Goal: Task Accomplishment & Management: Manage account settings

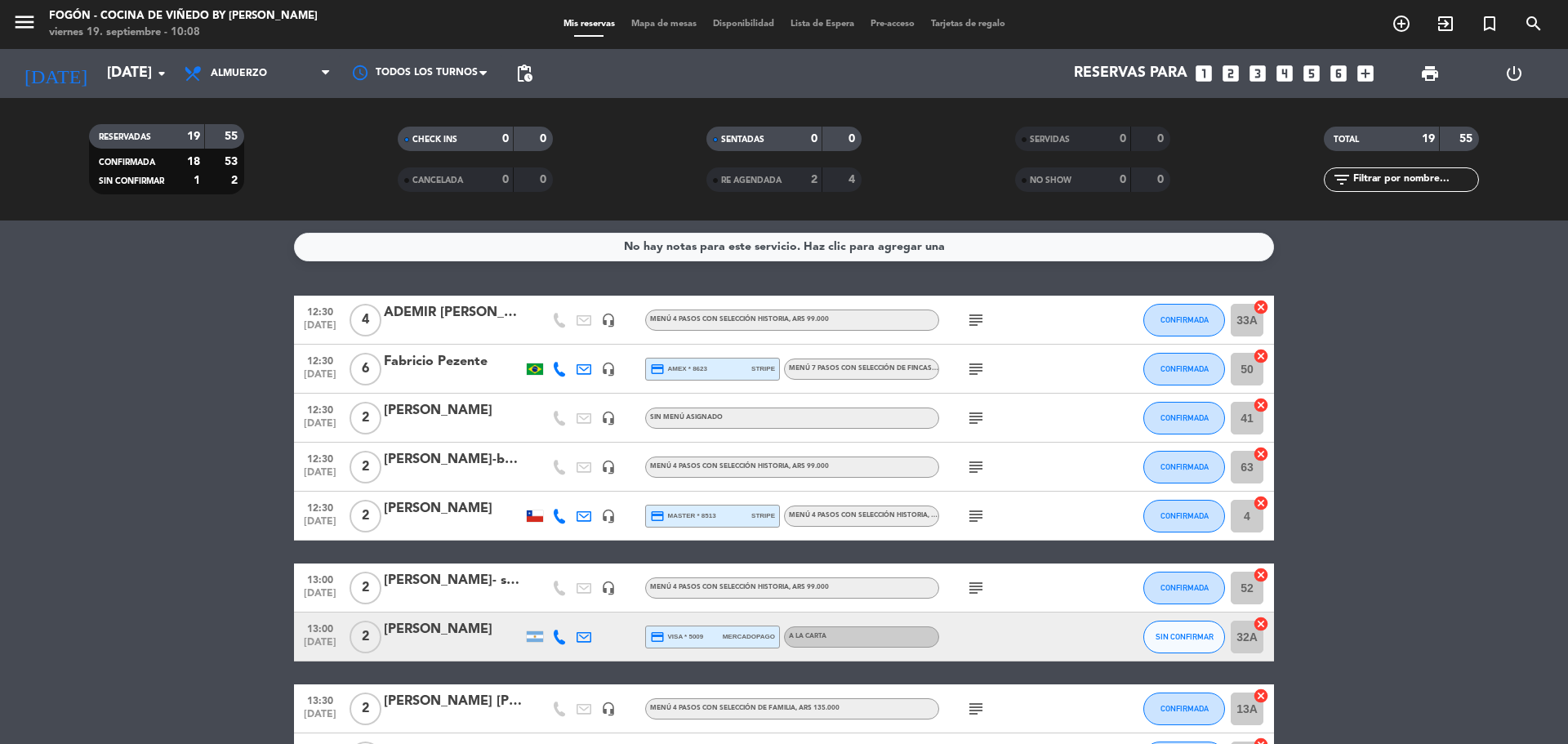
click at [20, 16] on icon "menu" at bounding box center [25, 22] width 25 height 25
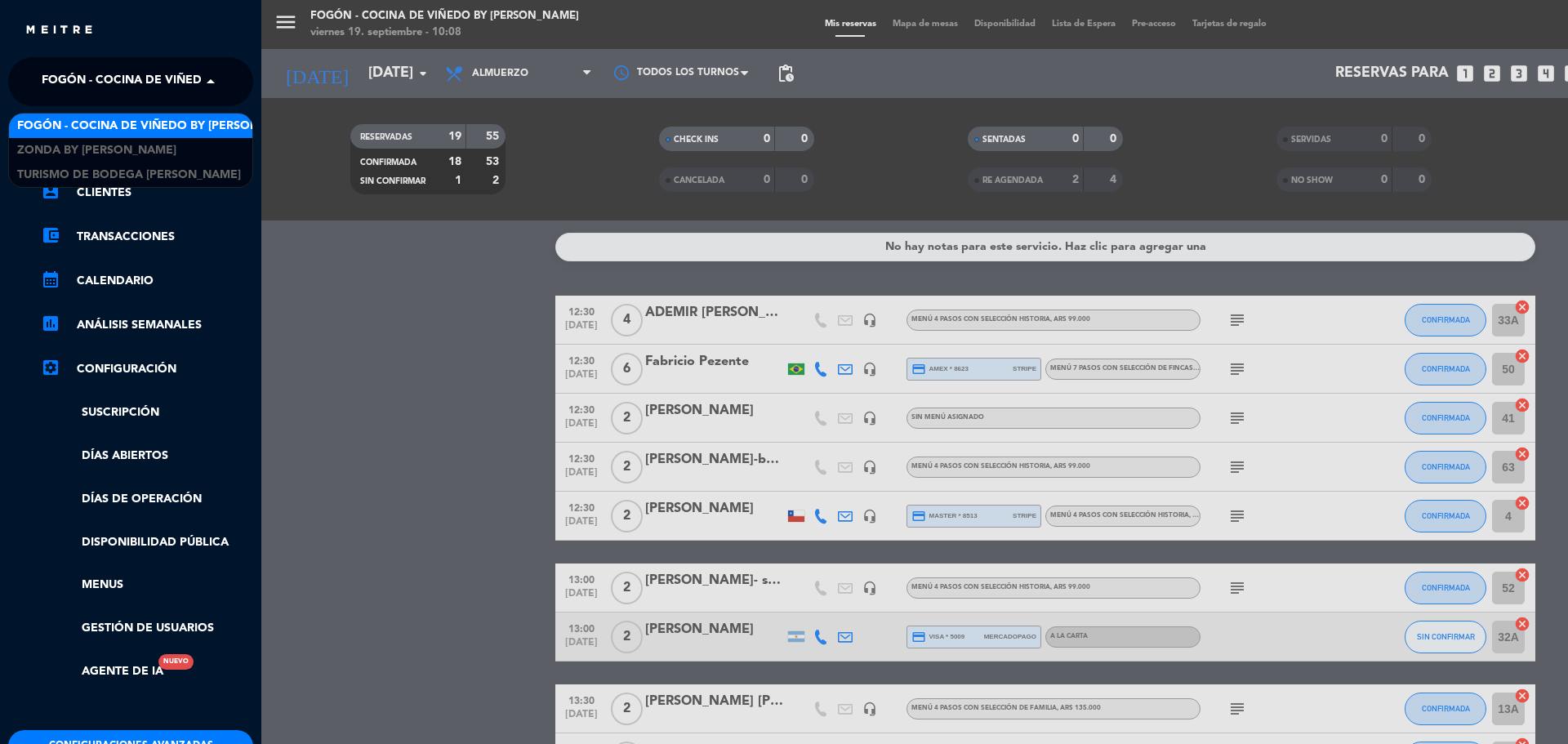
click at [57, 83] on span "Fogón - Cocina de viñedo by [PERSON_NAME]" at bounding box center [185, 81] width 286 height 35
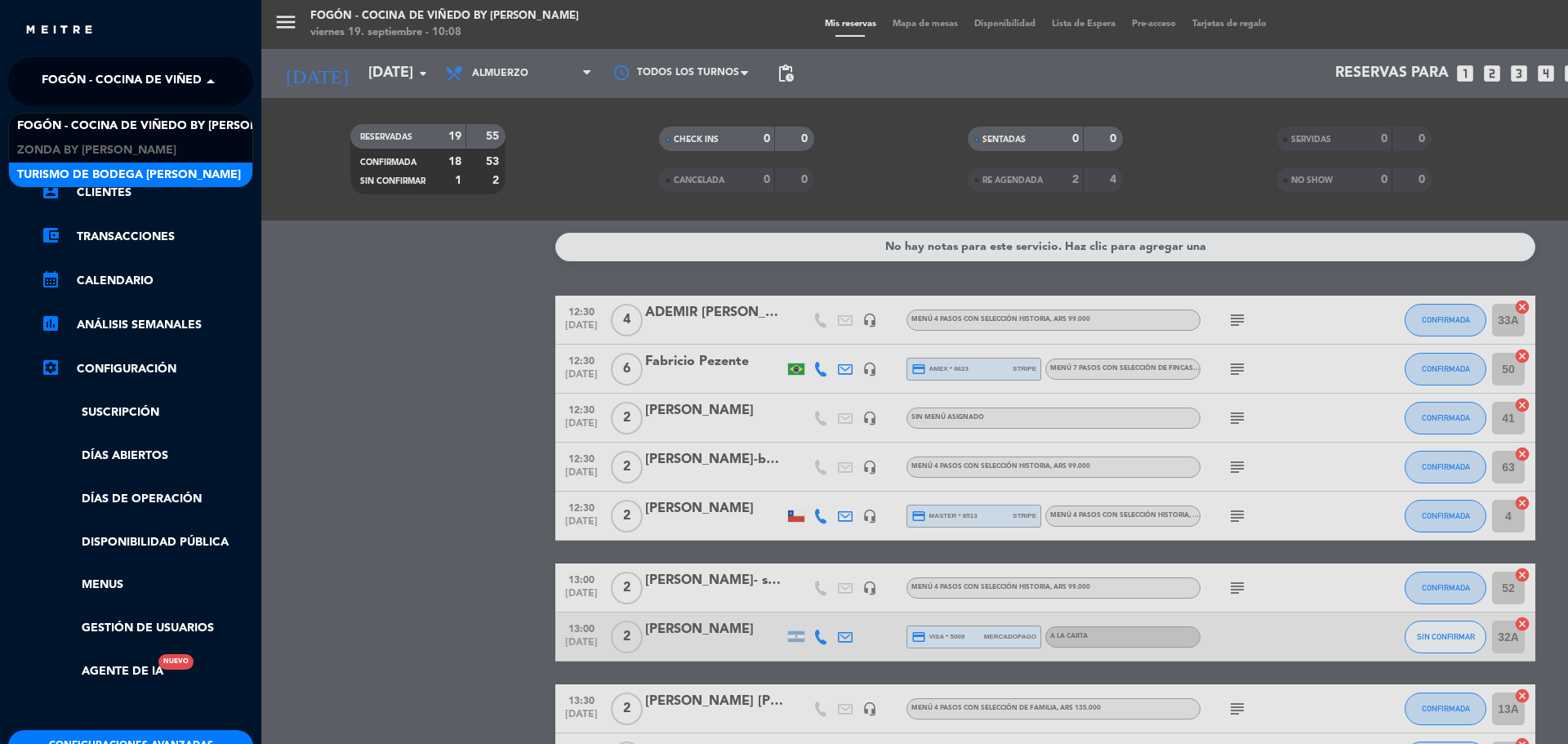
click at [81, 170] on span "Turismo de Bodega [PERSON_NAME]" at bounding box center [129, 175] width 224 height 19
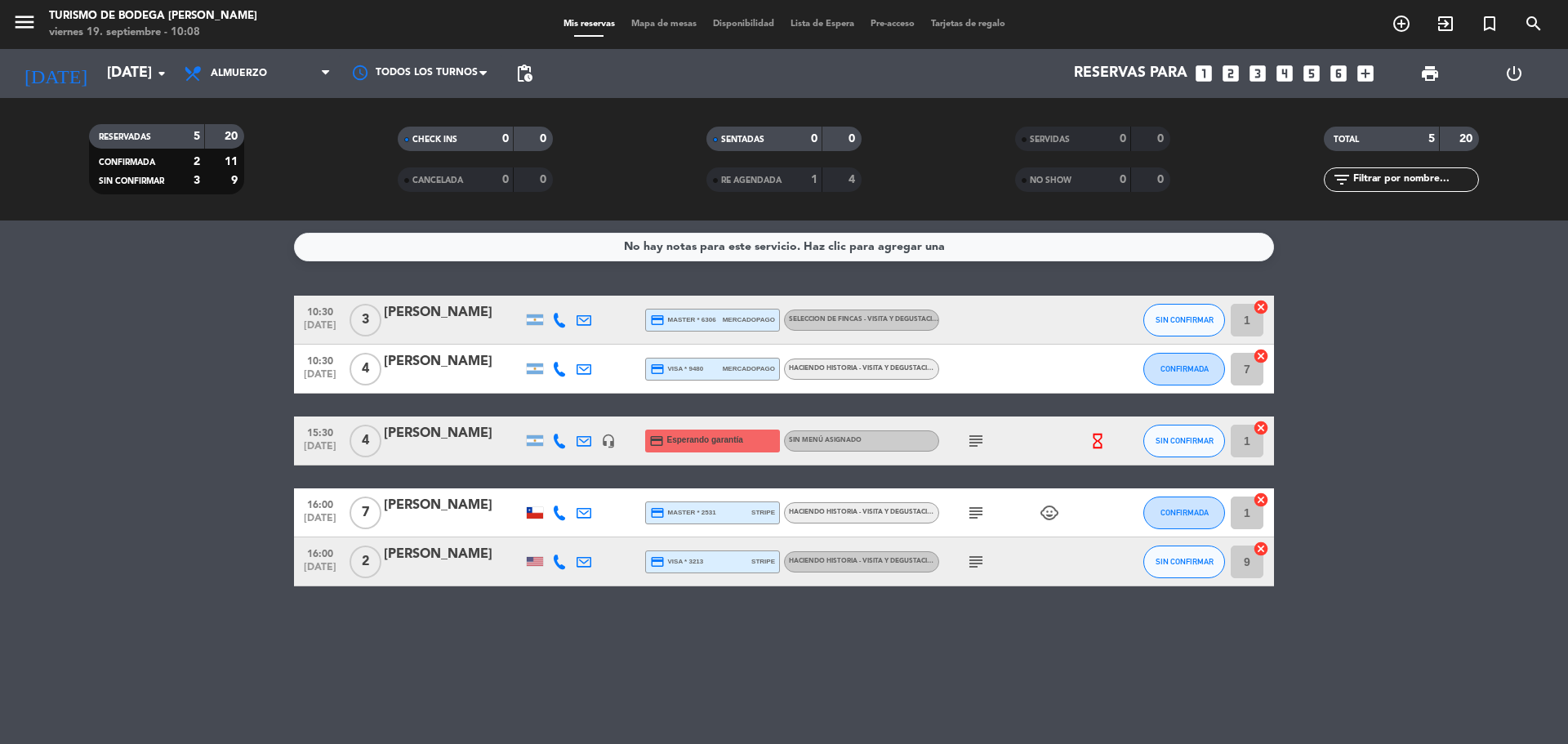
click at [965, 443] on span "subject" at bounding box center [975, 441] width 25 height 20
click at [972, 438] on icon "subject" at bounding box center [975, 441] width 20 height 20
click at [1168, 324] on button "SIN CONFIRMAR" at bounding box center [1183, 321] width 81 height 33
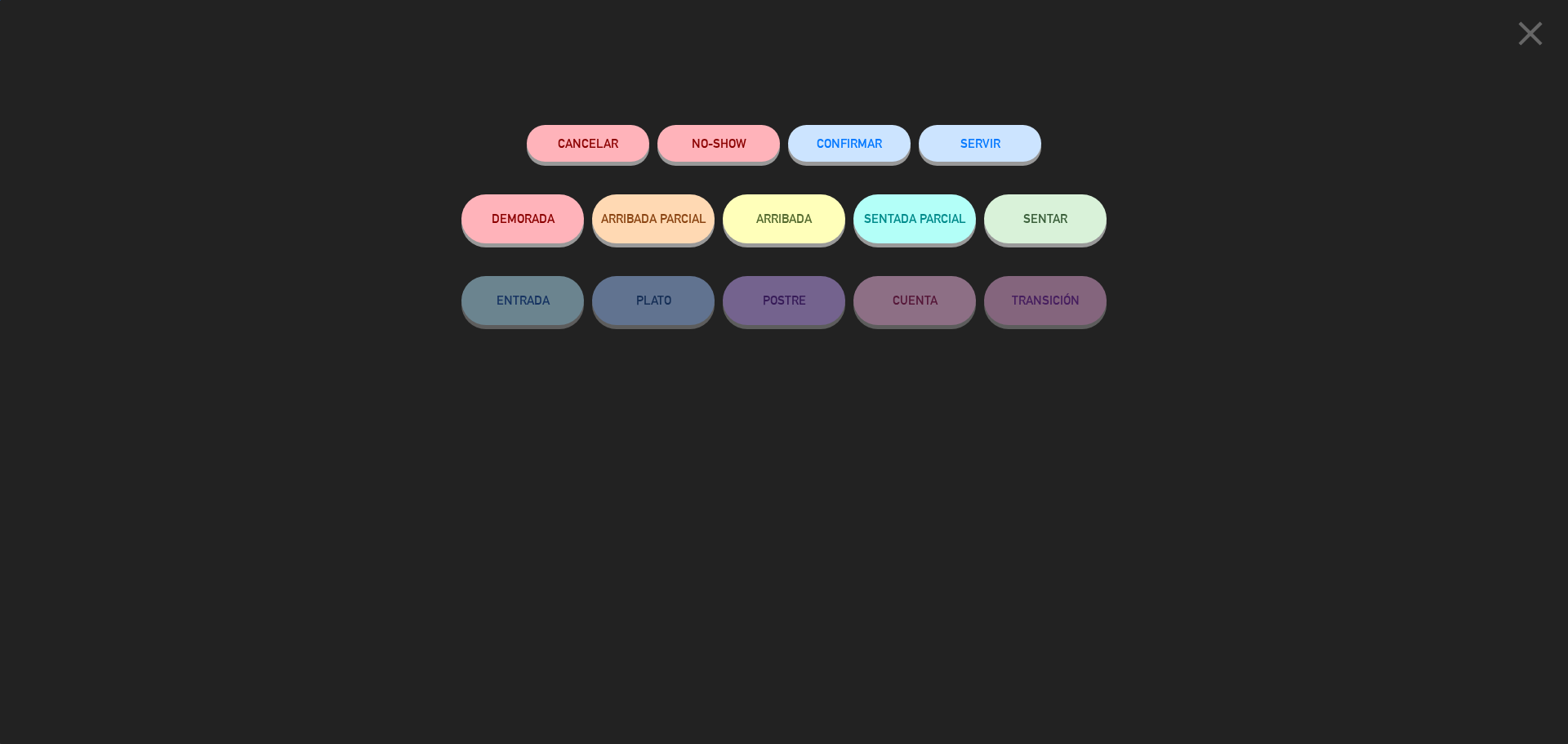
click at [1073, 210] on button "SENTAR" at bounding box center [1045, 219] width 122 height 49
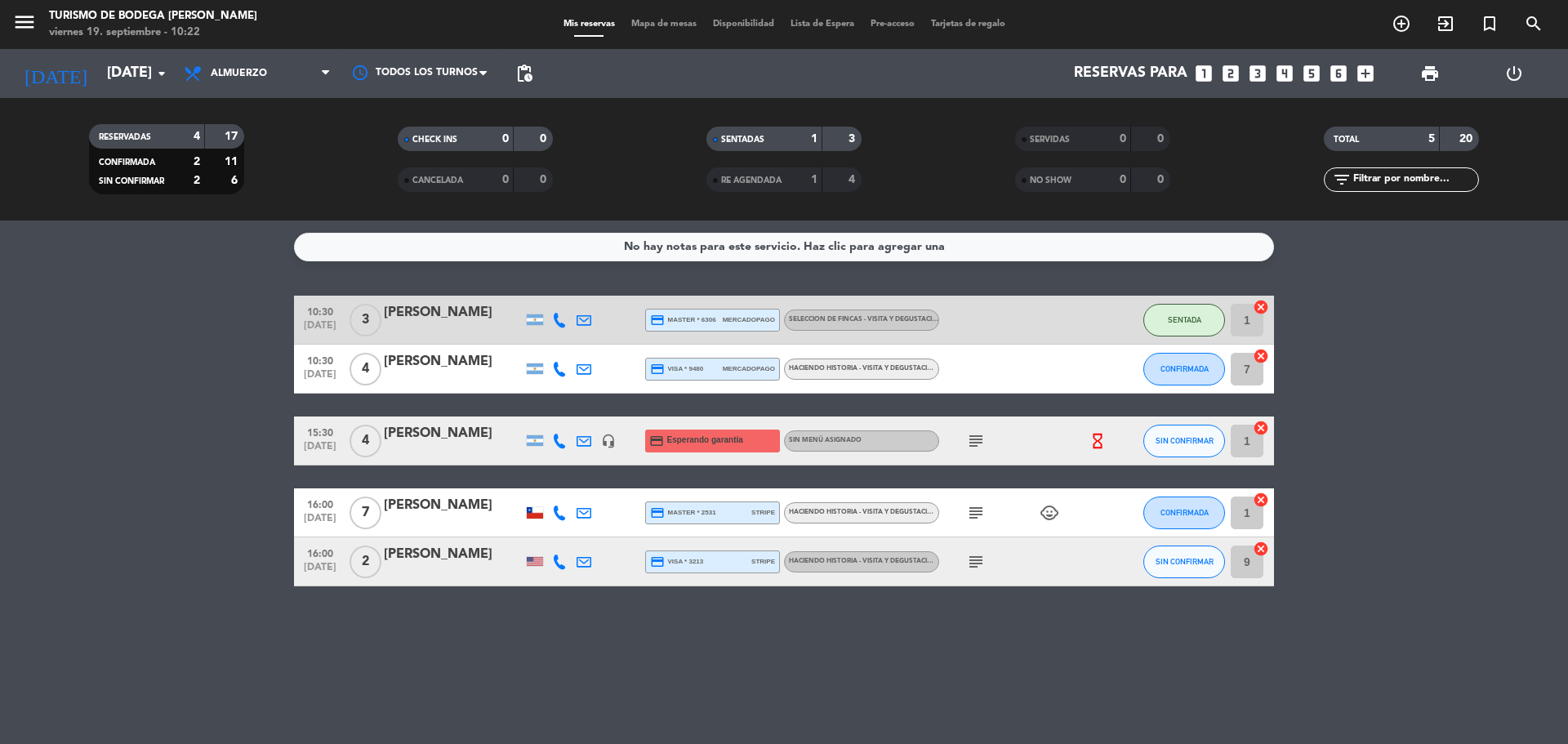
click at [976, 559] on icon "subject" at bounding box center [975, 562] width 20 height 20
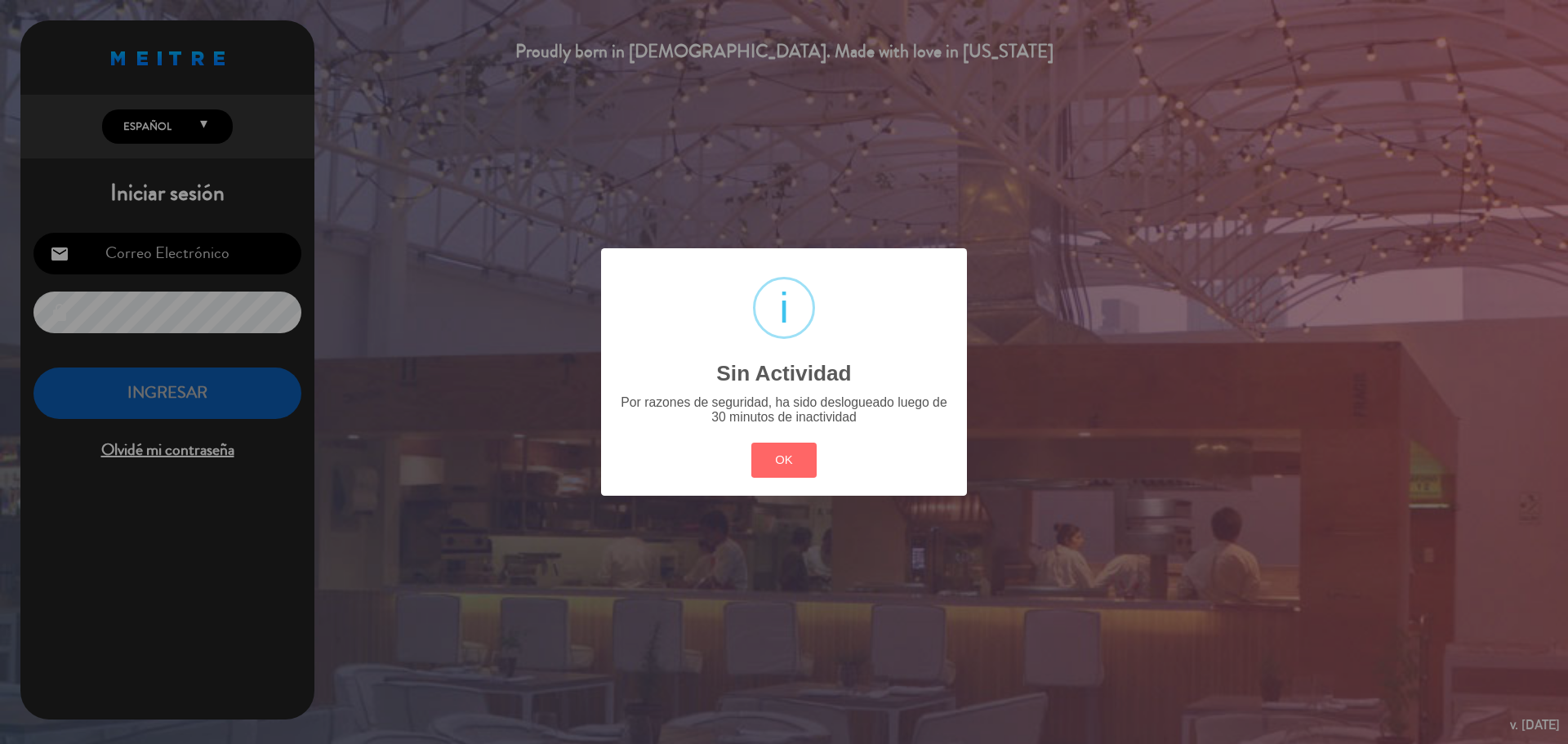
type input "[EMAIL_ADDRESS][PERSON_NAME][DOMAIN_NAME]"
